Goal: Task Accomplishment & Management: Use online tool/utility

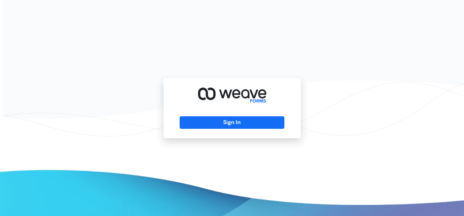
click at [226, 131] on div "Sign In" at bounding box center [232, 108] width 137 height 60
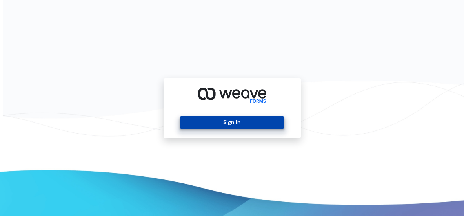
click at [225, 124] on button "Sign In" at bounding box center [232, 122] width 105 height 13
